Goal: Task Accomplishment & Management: Manage account settings

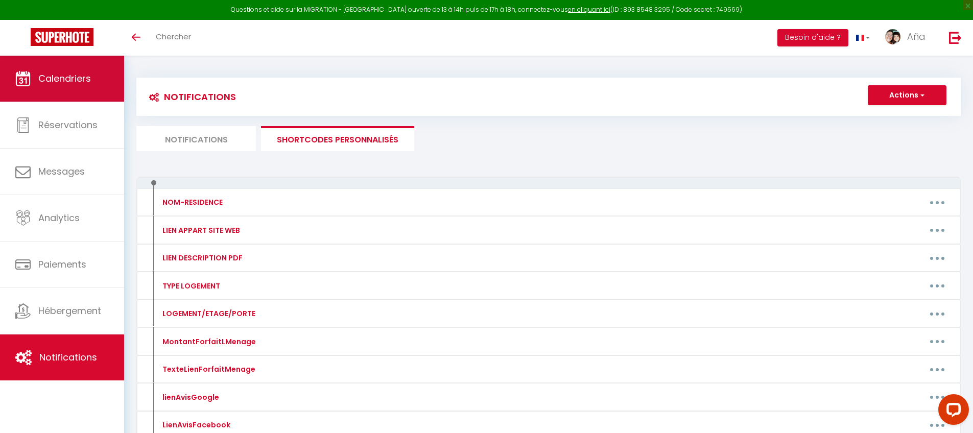
click at [51, 77] on span "Calendriers" at bounding box center [64, 78] width 53 height 13
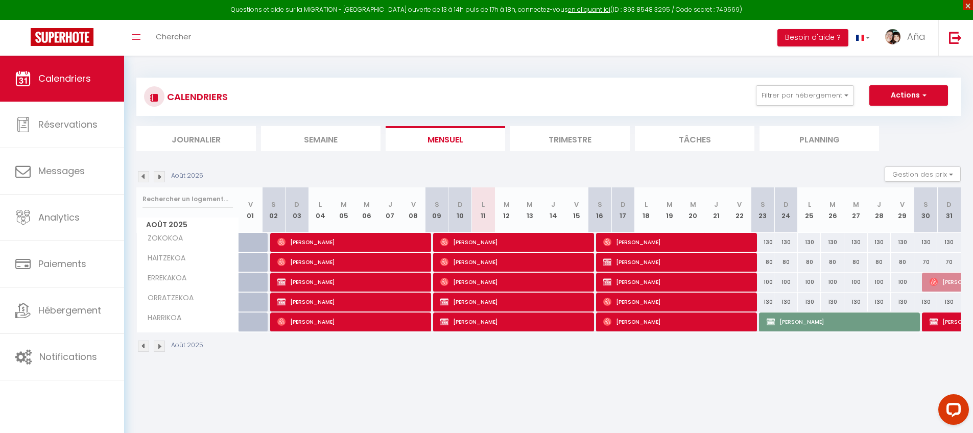
click at [967, 7] on span "×" at bounding box center [967, 5] width 10 height 10
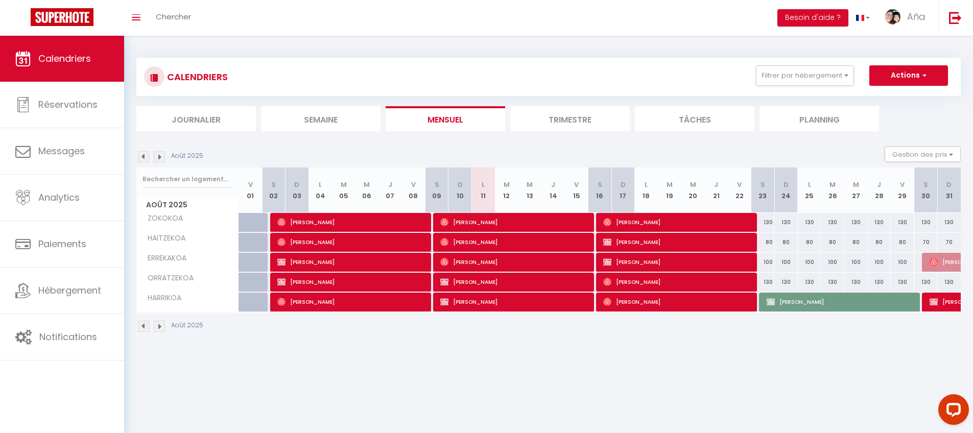
click at [551, 119] on li "Trimestre" at bounding box center [569, 118] width 119 height 25
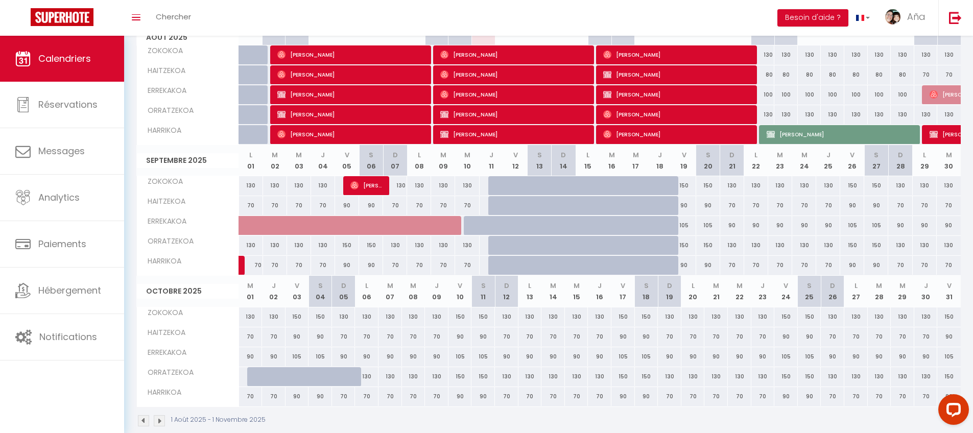
scroll to position [184, 0]
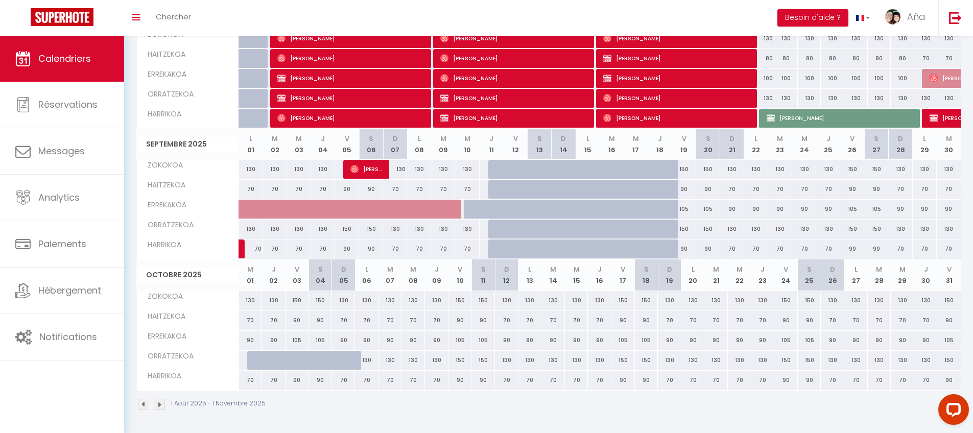
click at [923, 169] on div "130" at bounding box center [924, 169] width 24 height 19
type input "130"
type input "Lun 29 Septembre 2025"
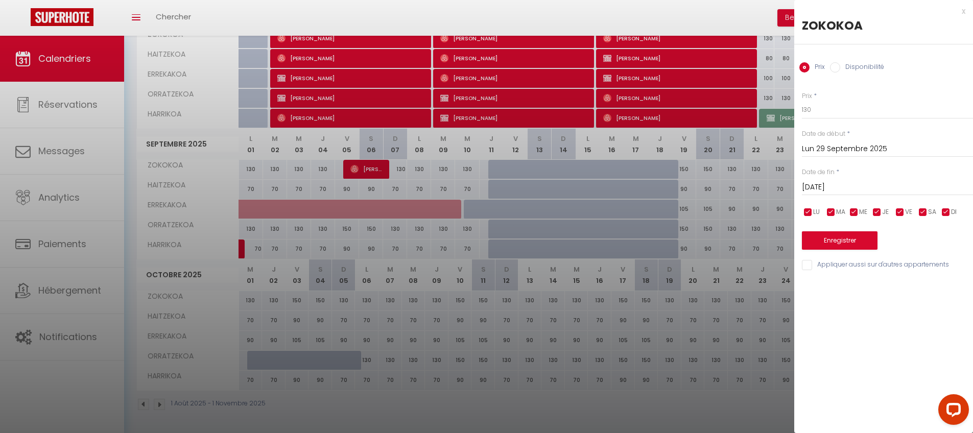
click at [891, 183] on input "[DATE]" at bounding box center [887, 187] width 171 height 13
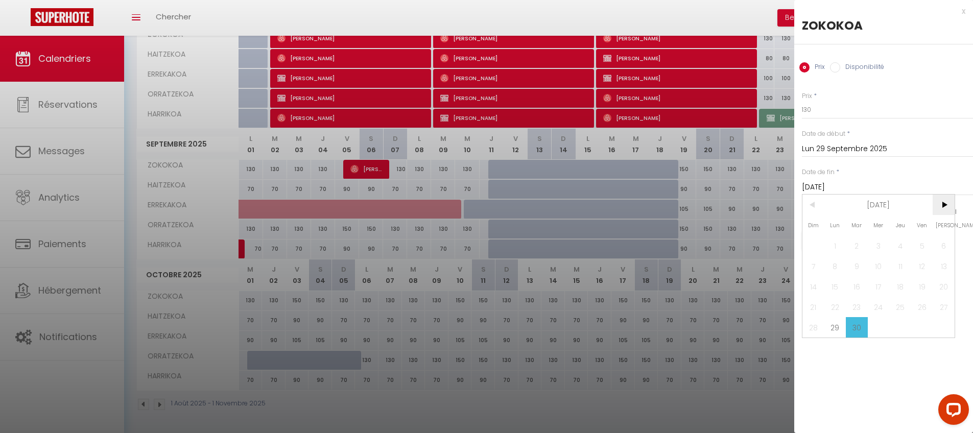
click at [941, 204] on span ">" at bounding box center [943, 205] width 22 height 20
click at [899, 309] on span "23" at bounding box center [900, 307] width 22 height 20
type input "[DATE]"
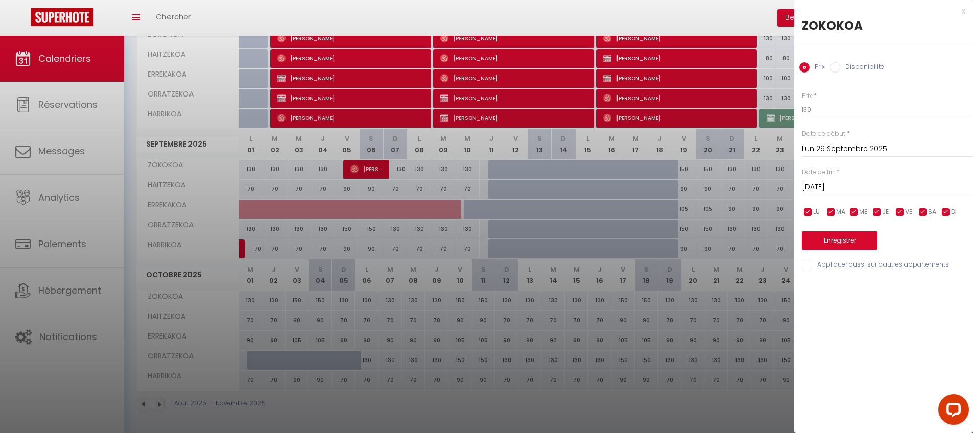
click at [855, 65] on label "Disponibilité" at bounding box center [862, 67] width 44 height 11
click at [840, 65] on input "Disponibilité" at bounding box center [835, 67] width 10 height 10
radio input "true"
radio input "false"
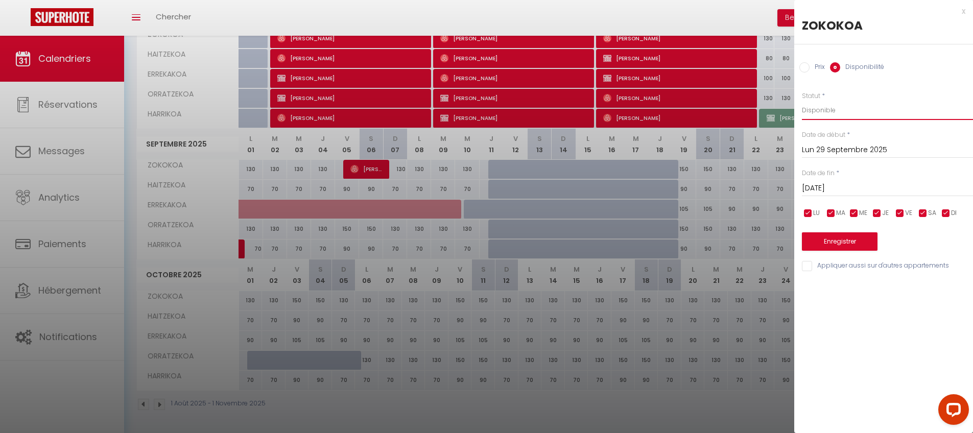
click at [843, 117] on select "Disponible Indisponible" at bounding box center [887, 110] width 171 height 19
select select "0"
click at [852, 239] on button "Enregistrer" at bounding box center [840, 241] width 76 height 18
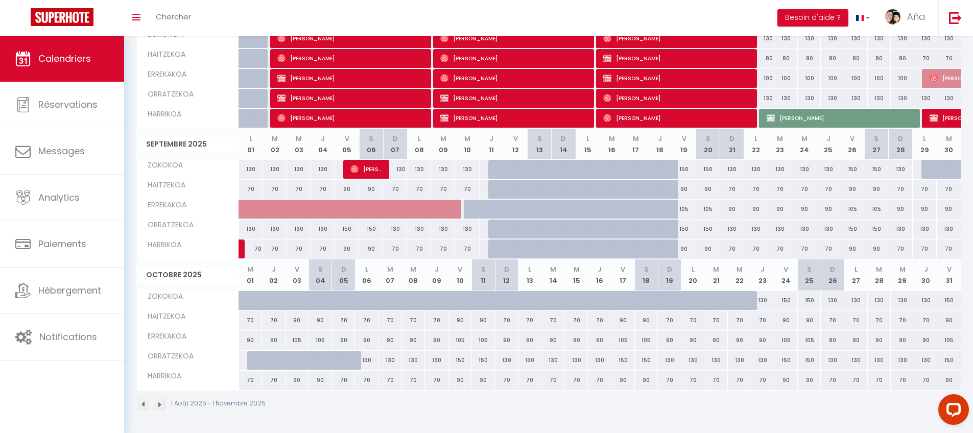
scroll to position [182, 0]
